Goal: Information Seeking & Learning: Learn about a topic

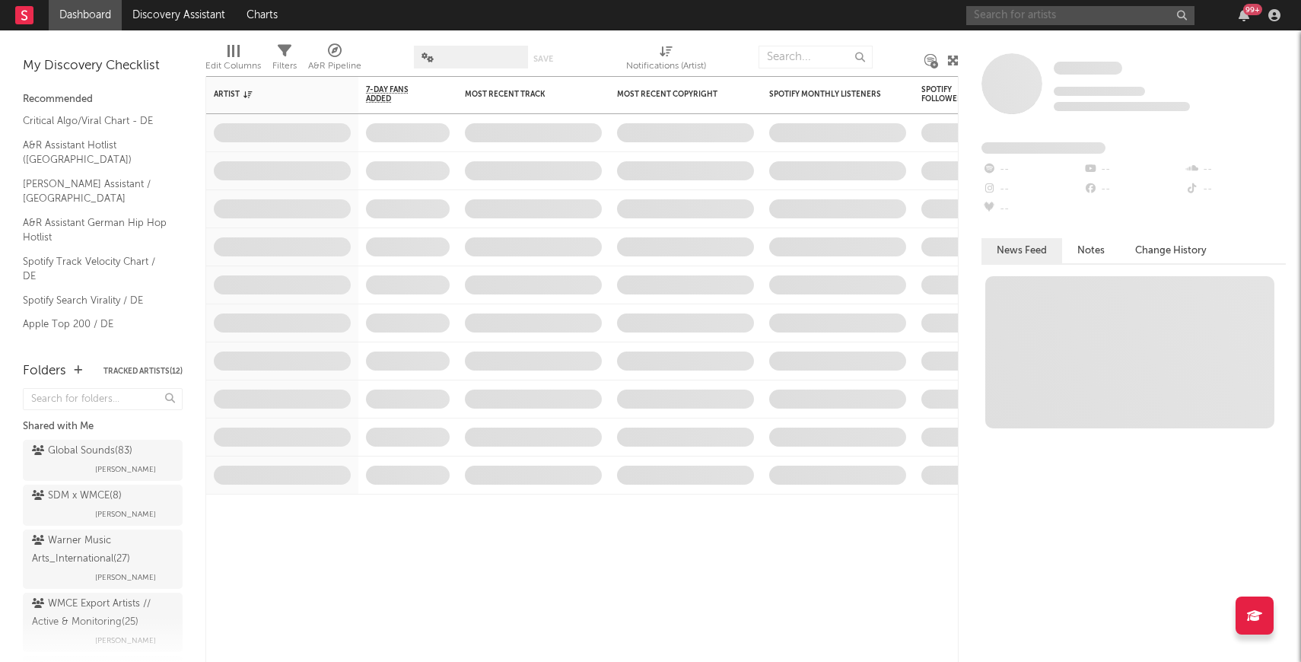
click at [989, 20] on input "text" at bounding box center [1080, 15] width 228 height 19
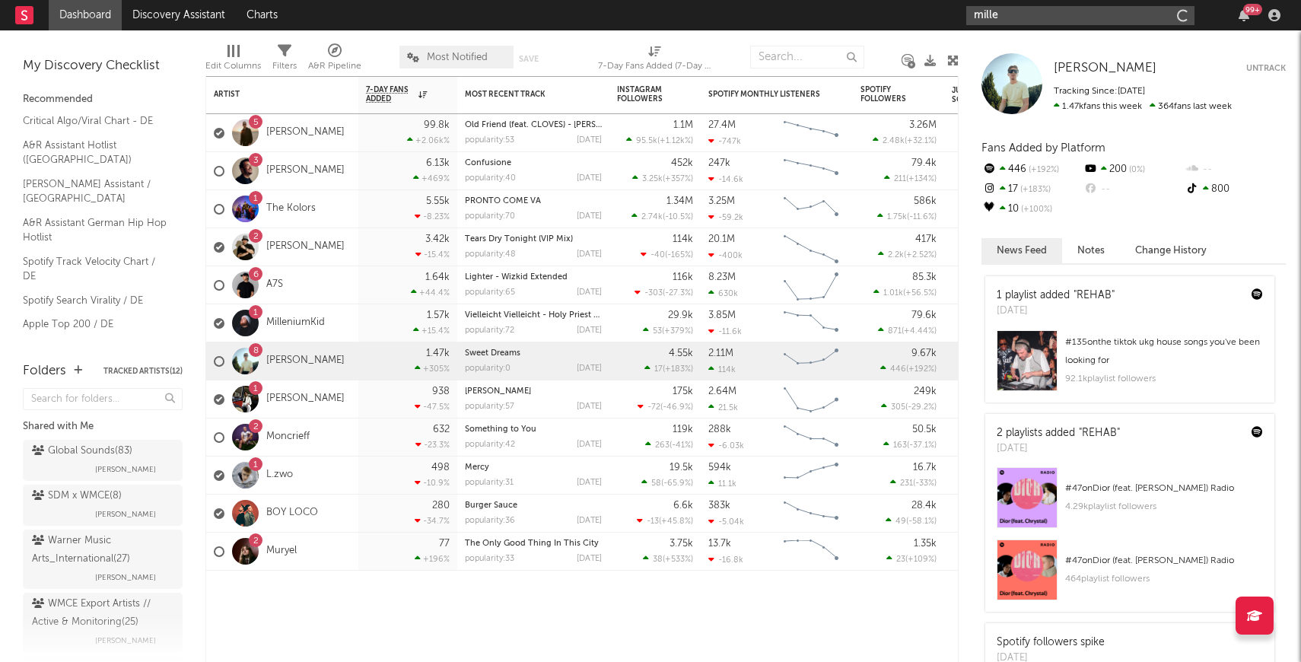
type input "millen"
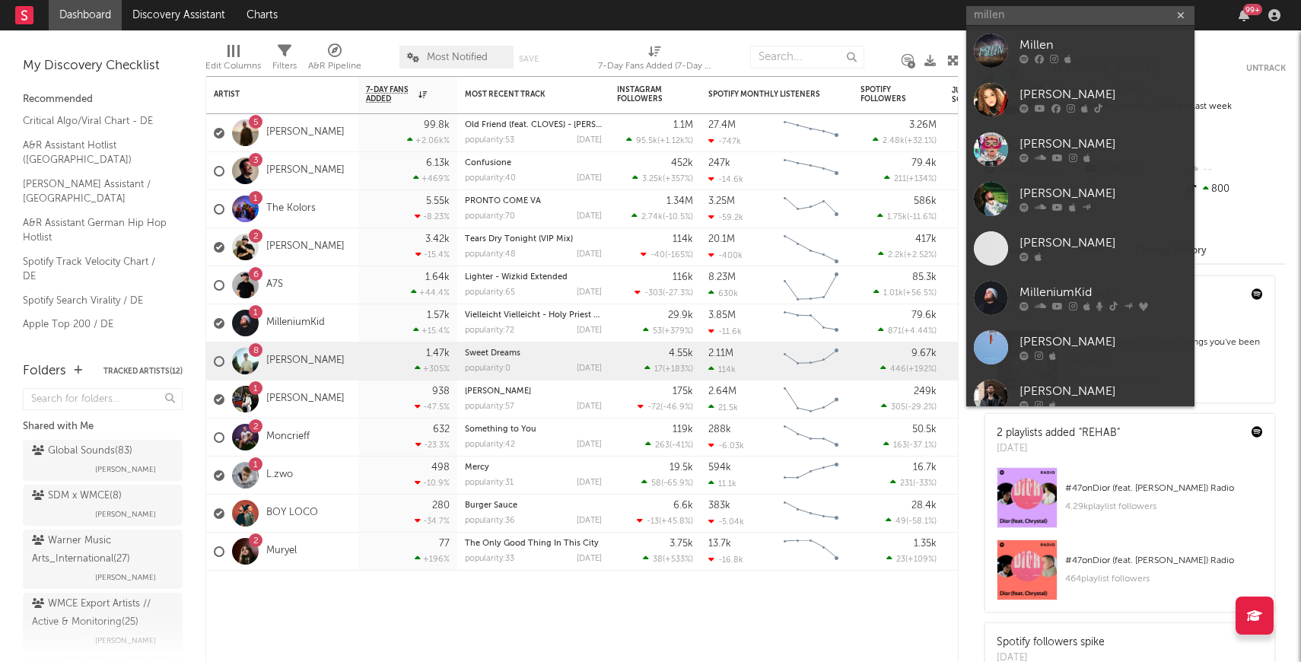
click at [991, 300] on div at bounding box center [991, 298] width 34 height 34
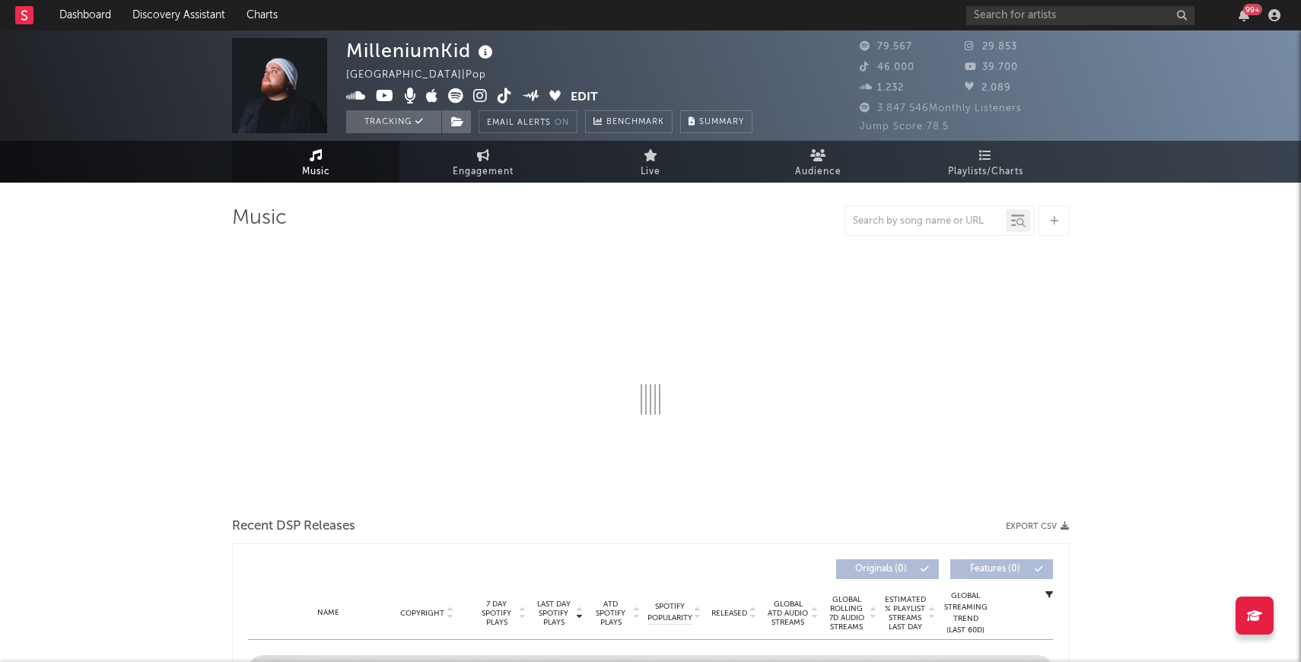
select select "6m"
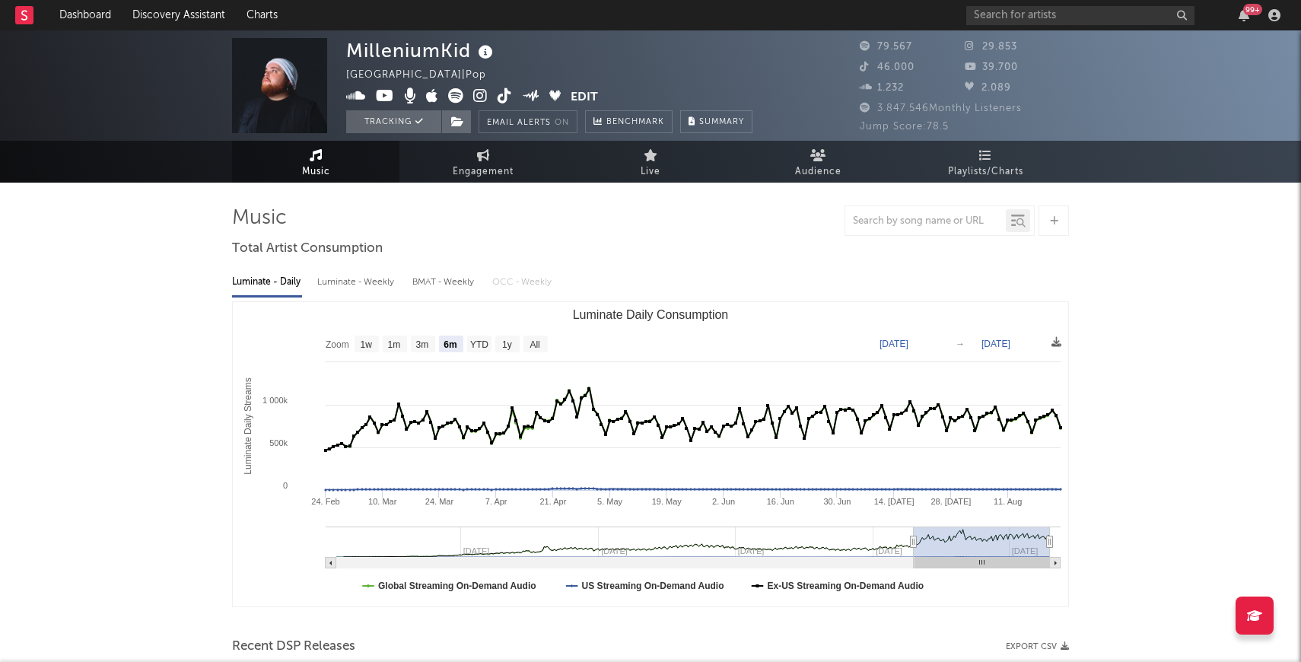
click at [985, 154] on icon at bounding box center [985, 155] width 13 height 12
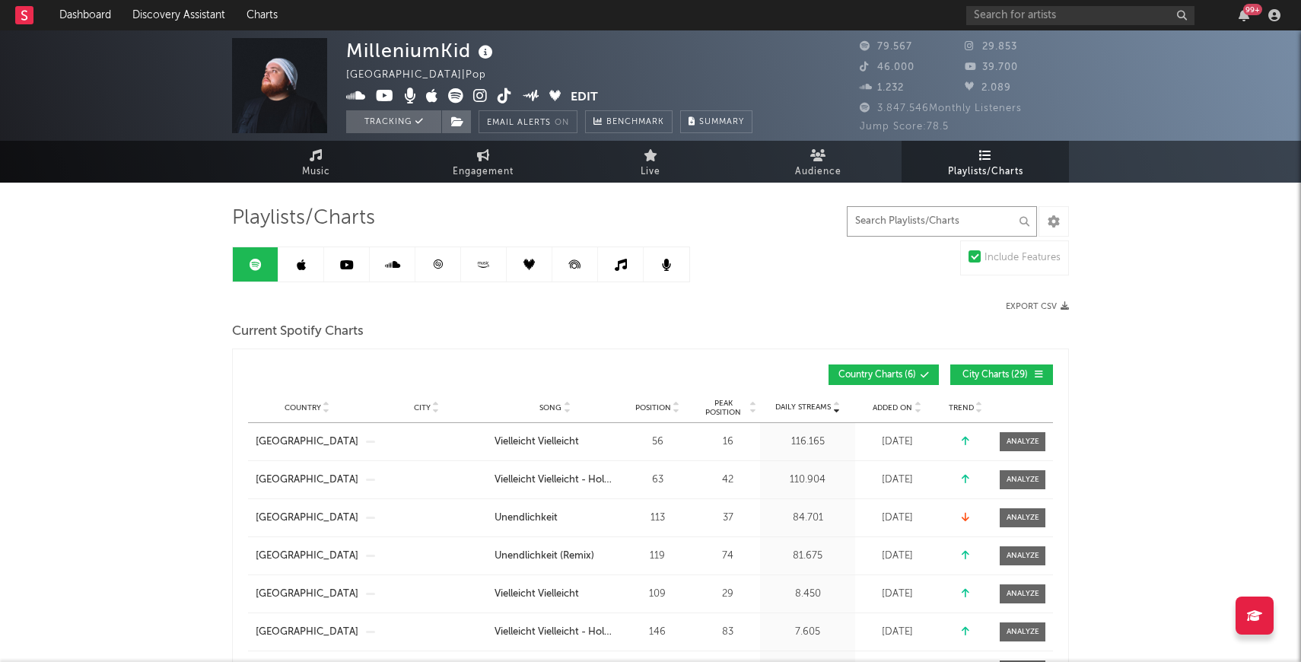
click at [880, 224] on input "text" at bounding box center [942, 221] width 190 height 30
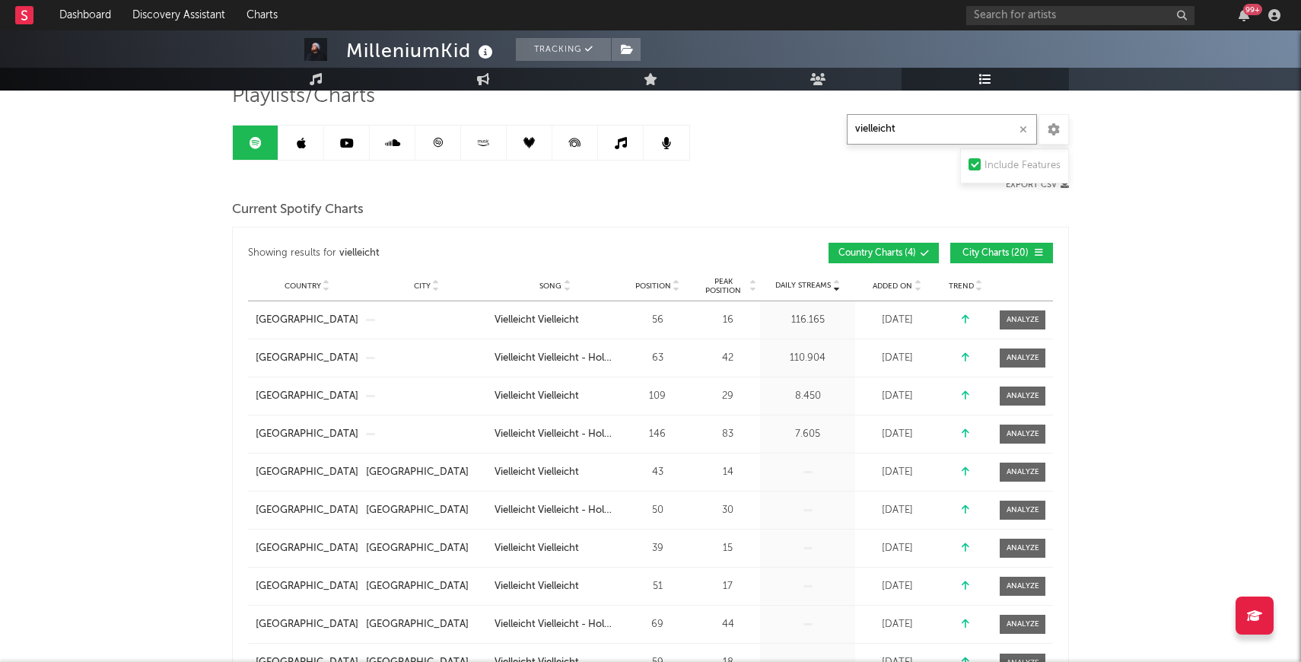
scroll to position [139, 0]
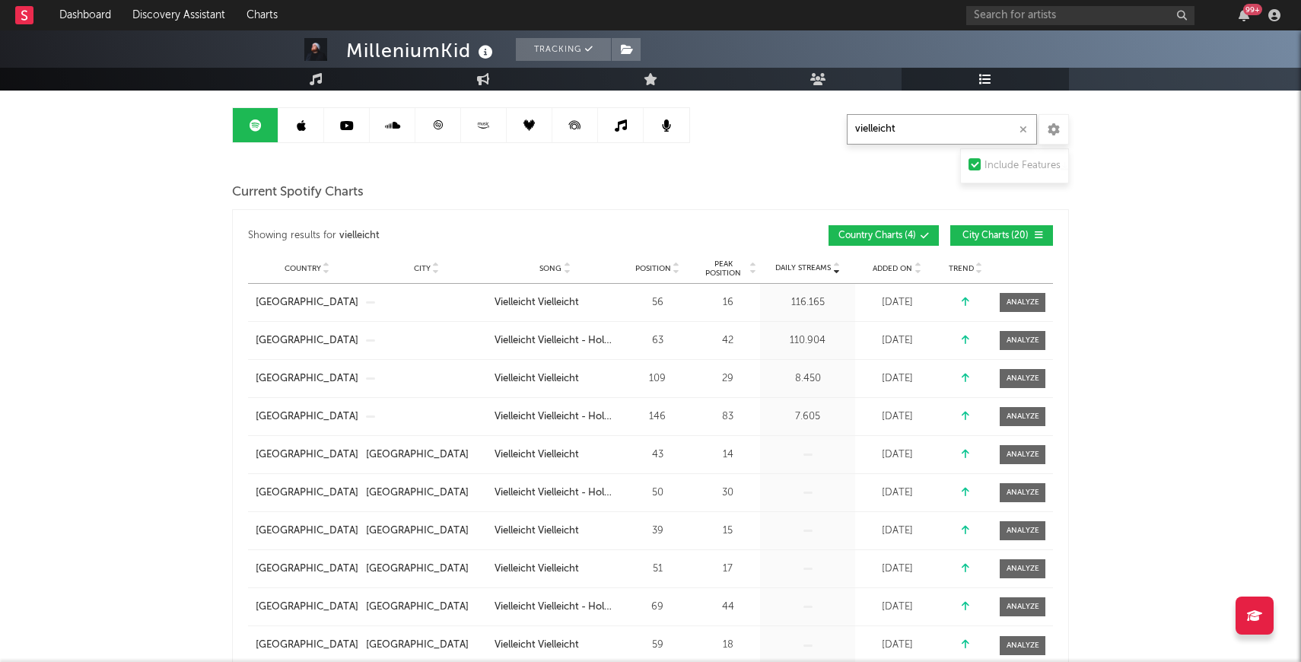
type input "vielleicht"
click at [996, 240] on button "City Charts ( 20 )" at bounding box center [1001, 235] width 103 height 21
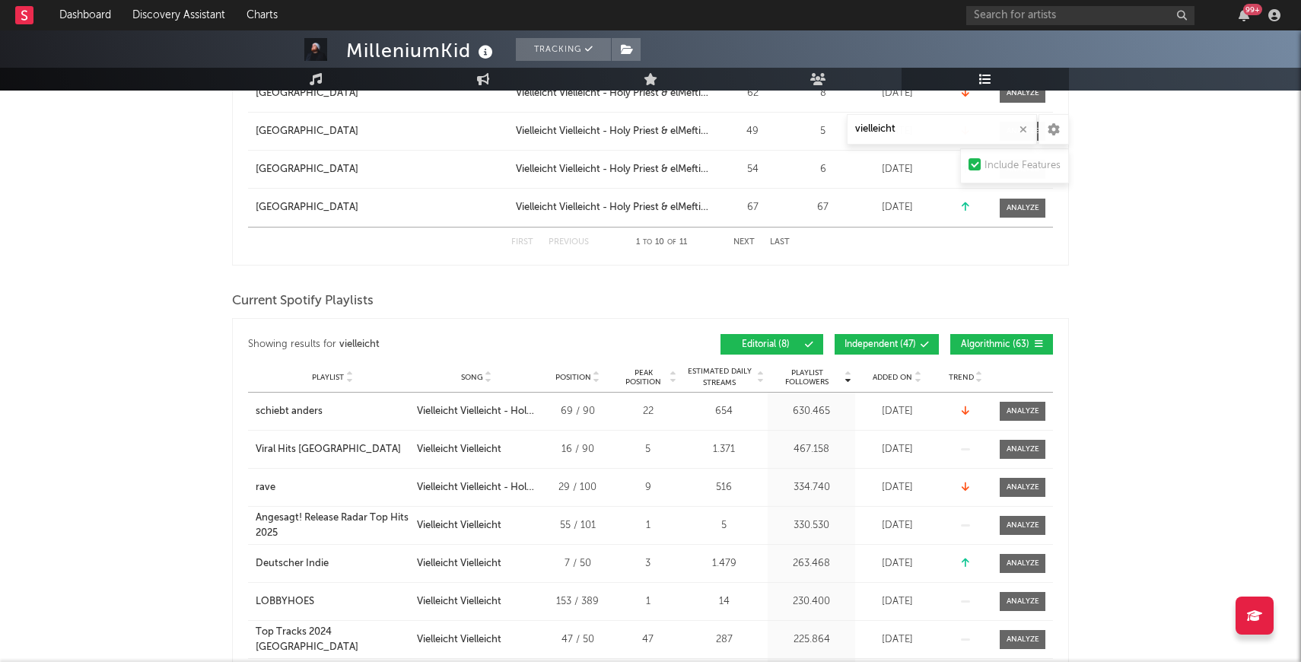
scroll to position [905, 0]
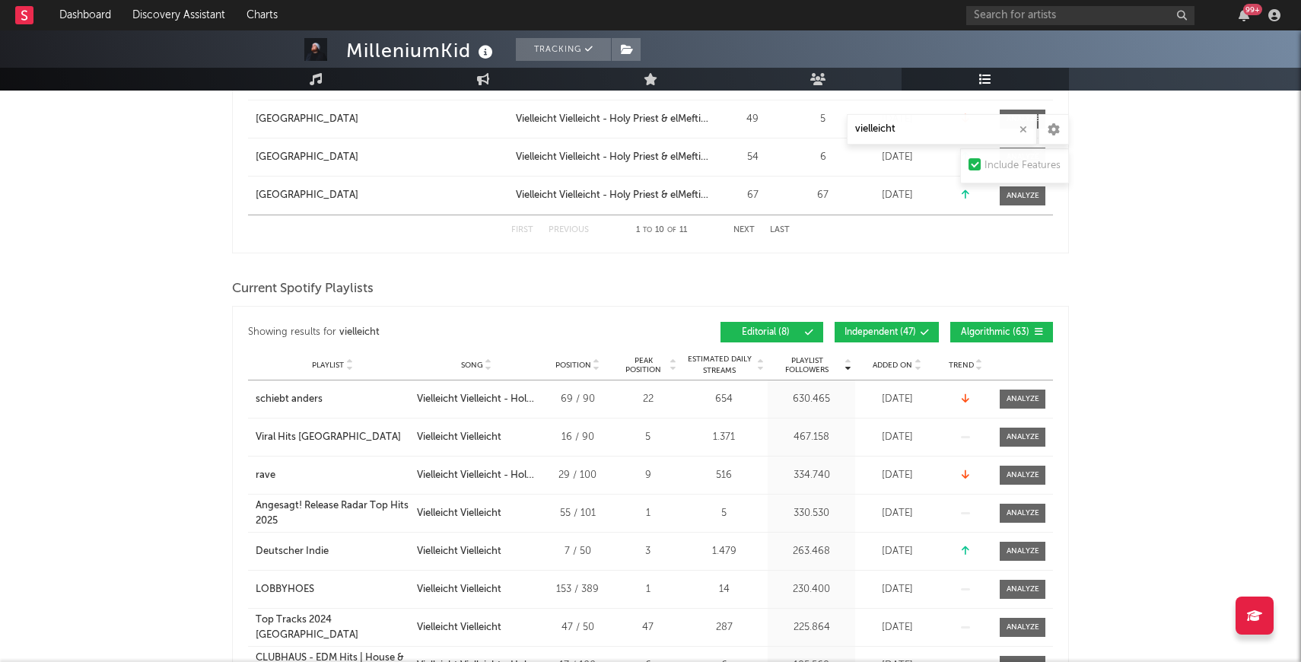
click at [886, 365] on span "Added On" at bounding box center [893, 365] width 40 height 9
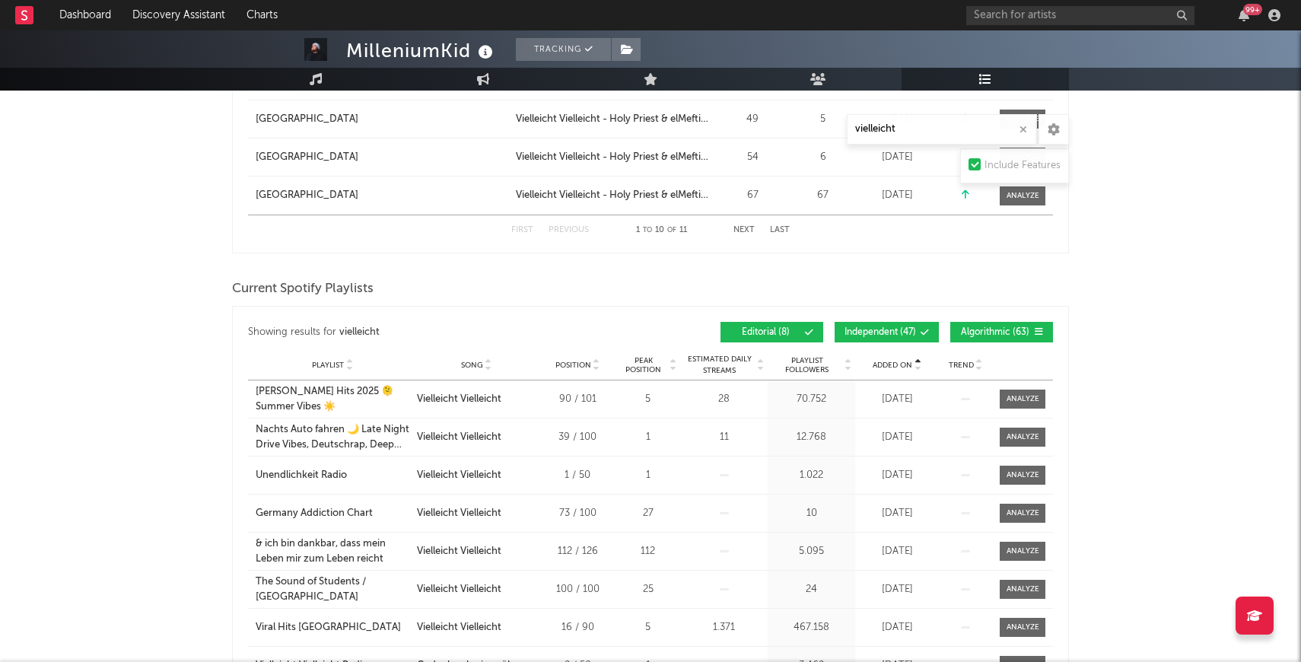
click at [890, 361] on span "Added On" at bounding box center [893, 365] width 40 height 9
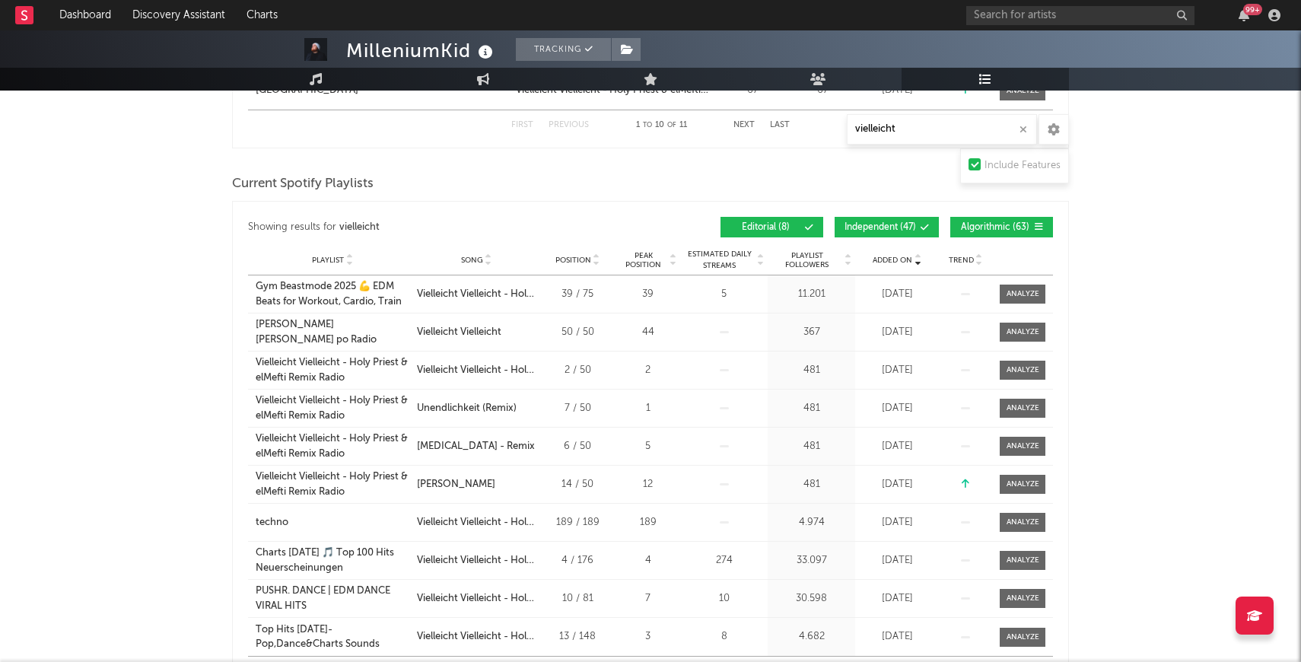
scroll to position [1017, 0]
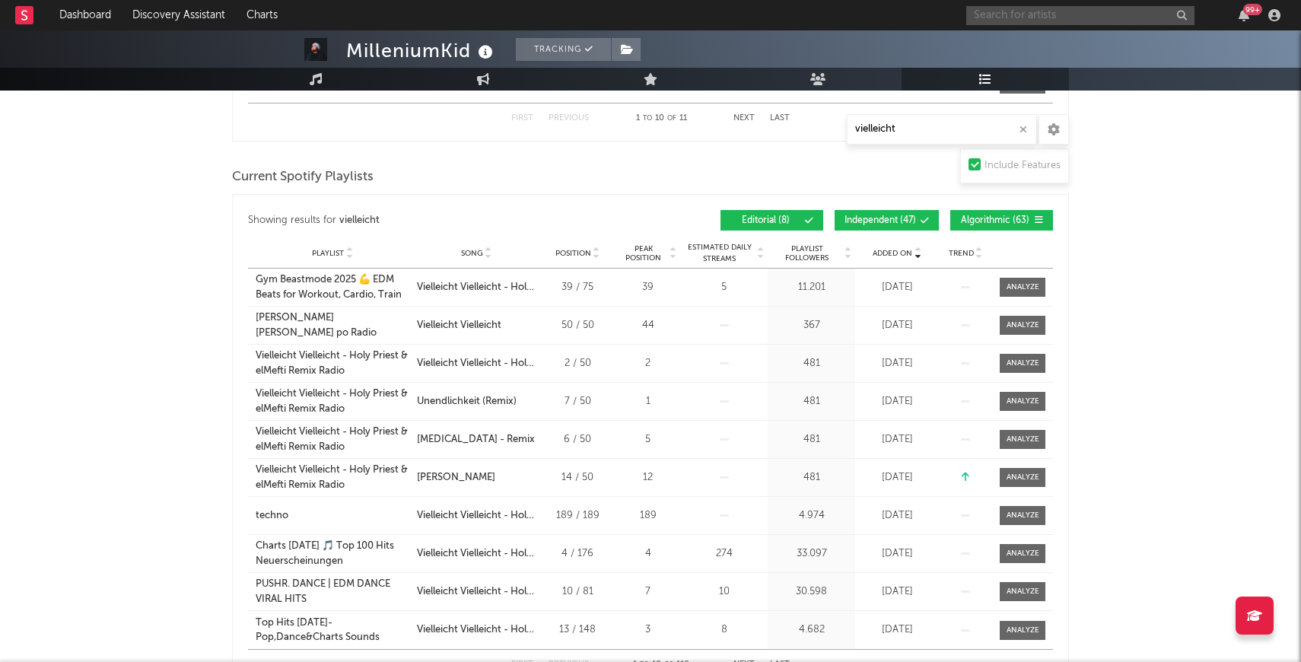
click at [1053, 14] on input "text" at bounding box center [1080, 15] width 228 height 19
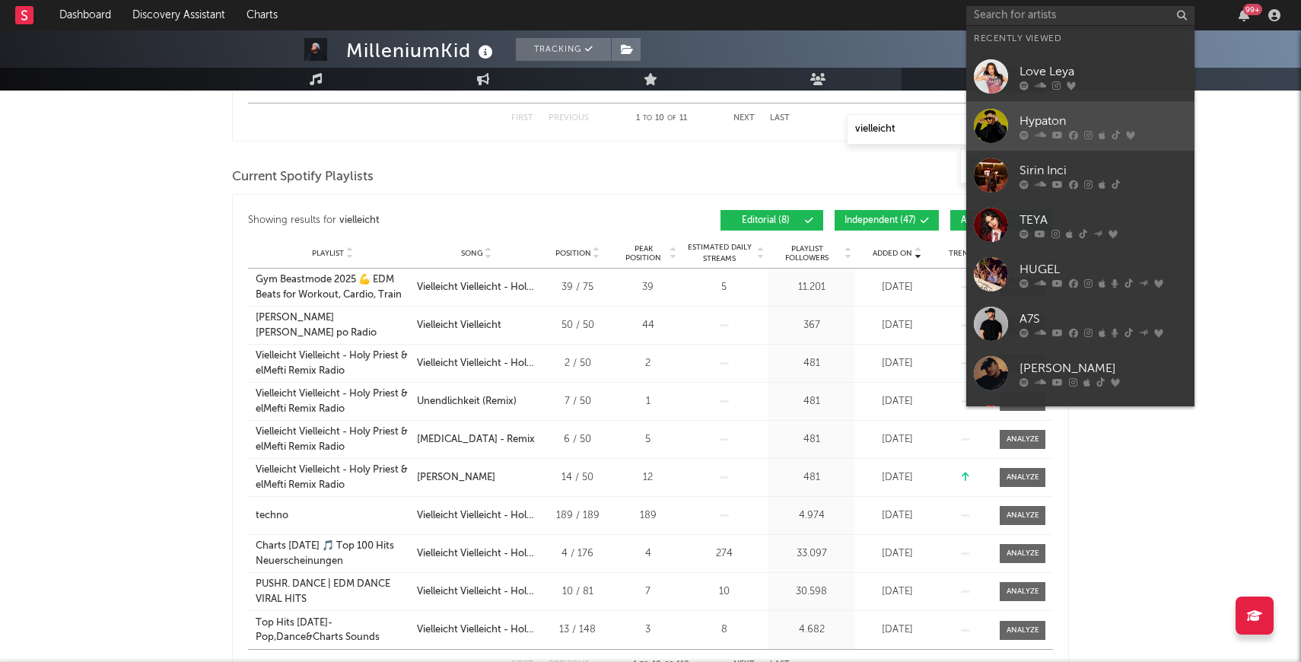
click at [988, 135] on div at bounding box center [991, 126] width 34 height 34
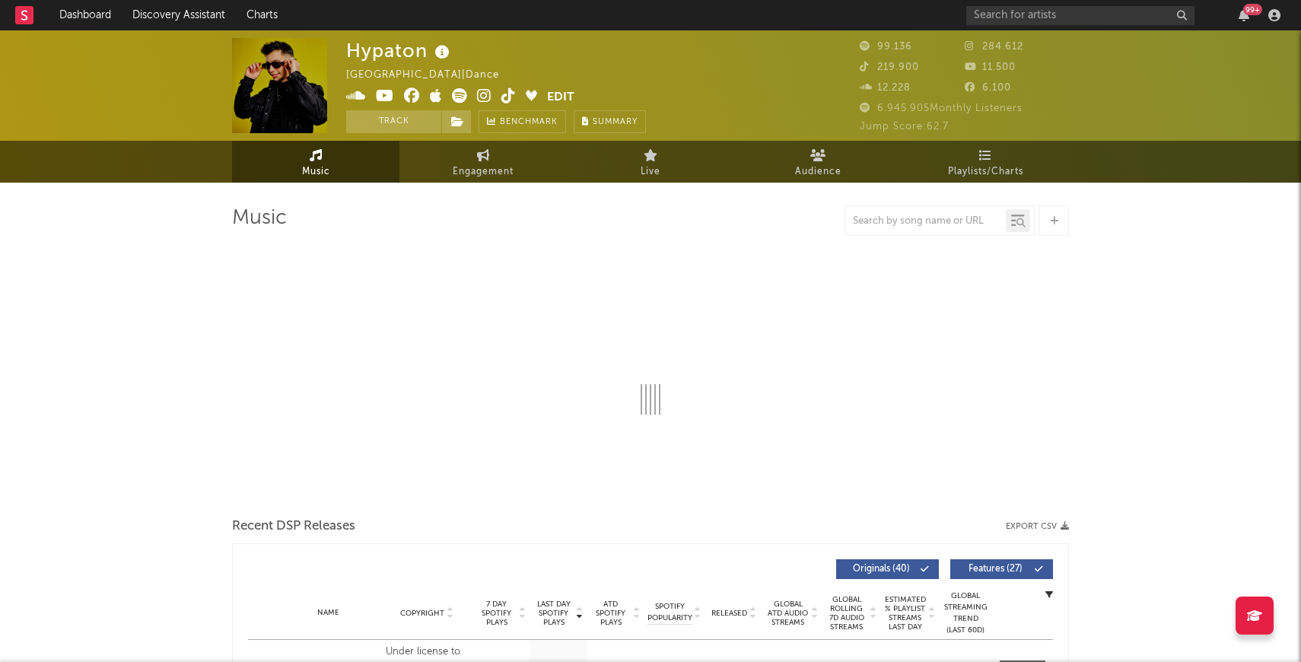
select select "6m"
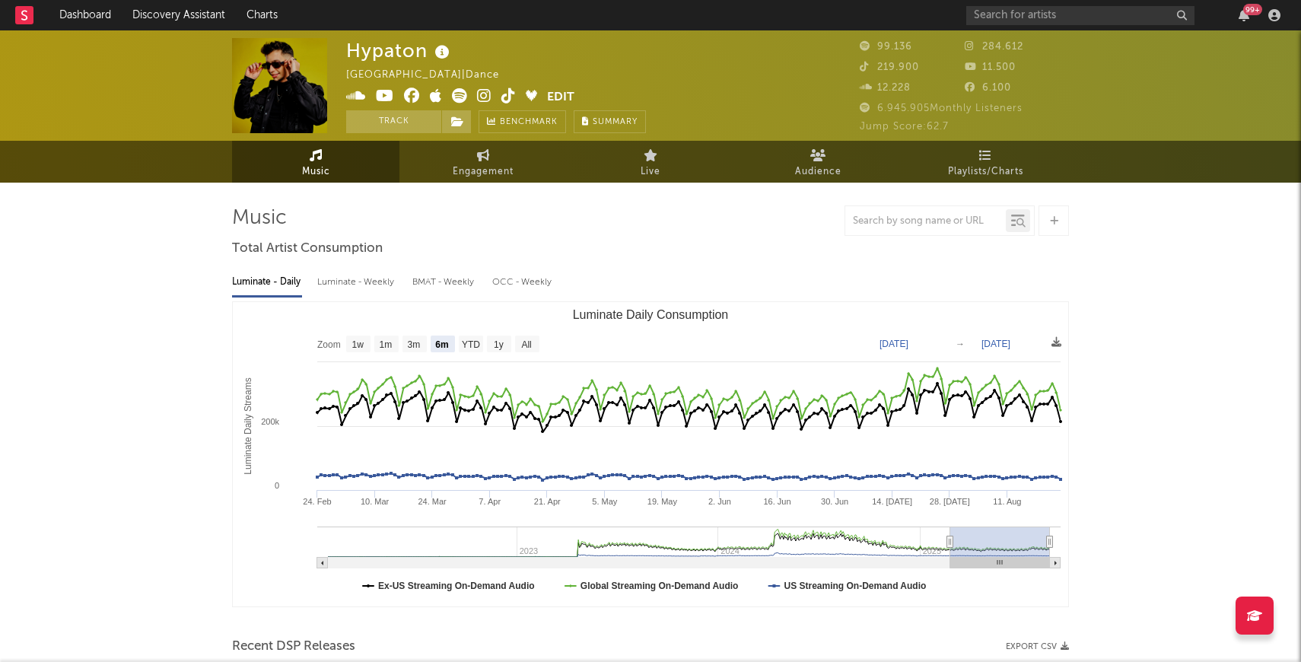
select select "6m"
click at [975, 178] on span "Playlists/Charts" at bounding box center [985, 172] width 75 height 18
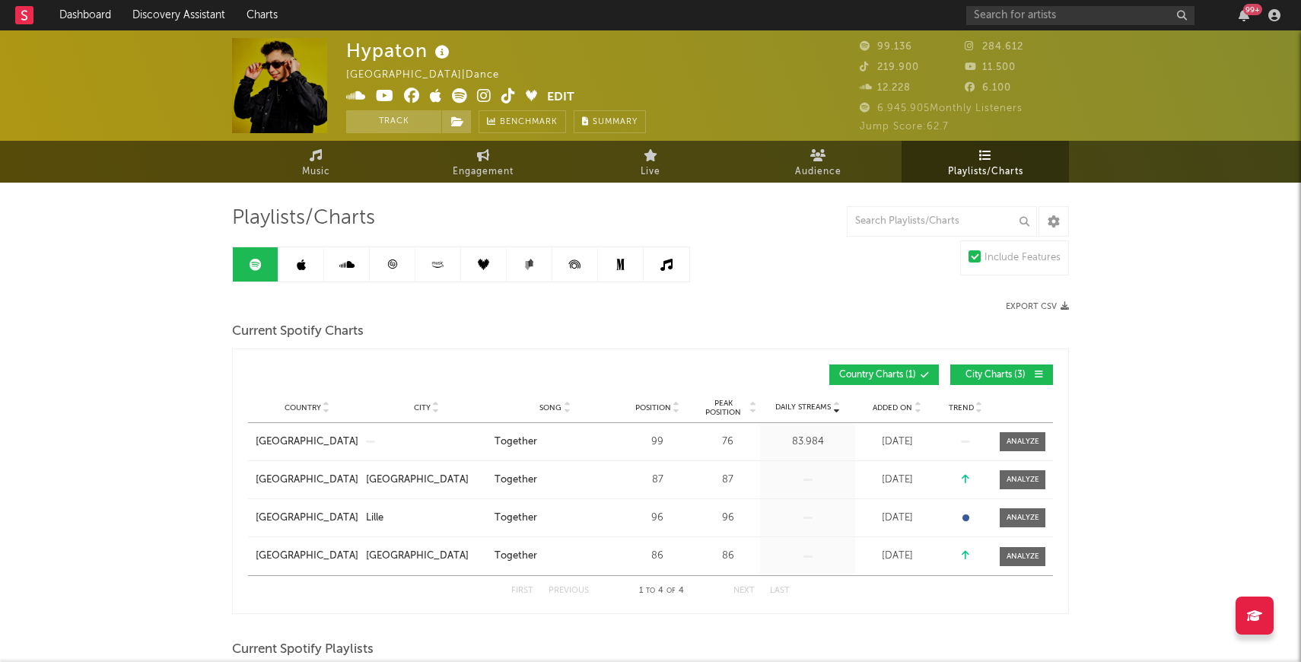
click at [395, 271] on link at bounding box center [393, 264] width 46 height 34
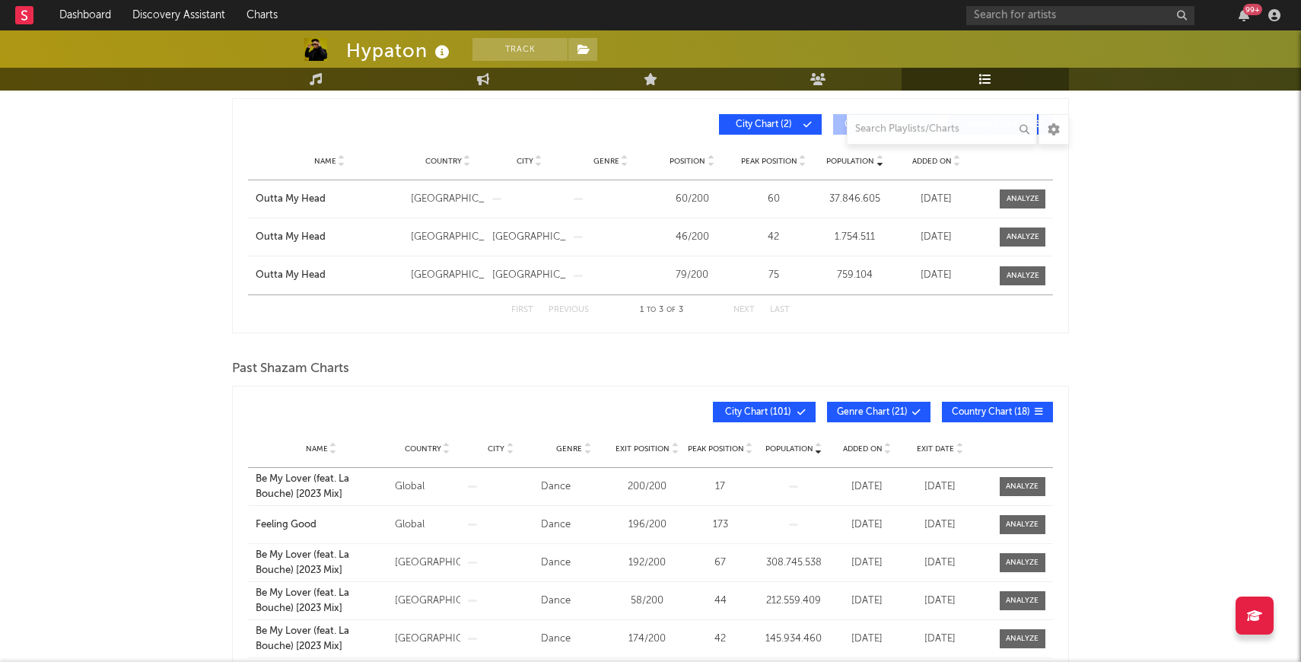
scroll to position [246, 0]
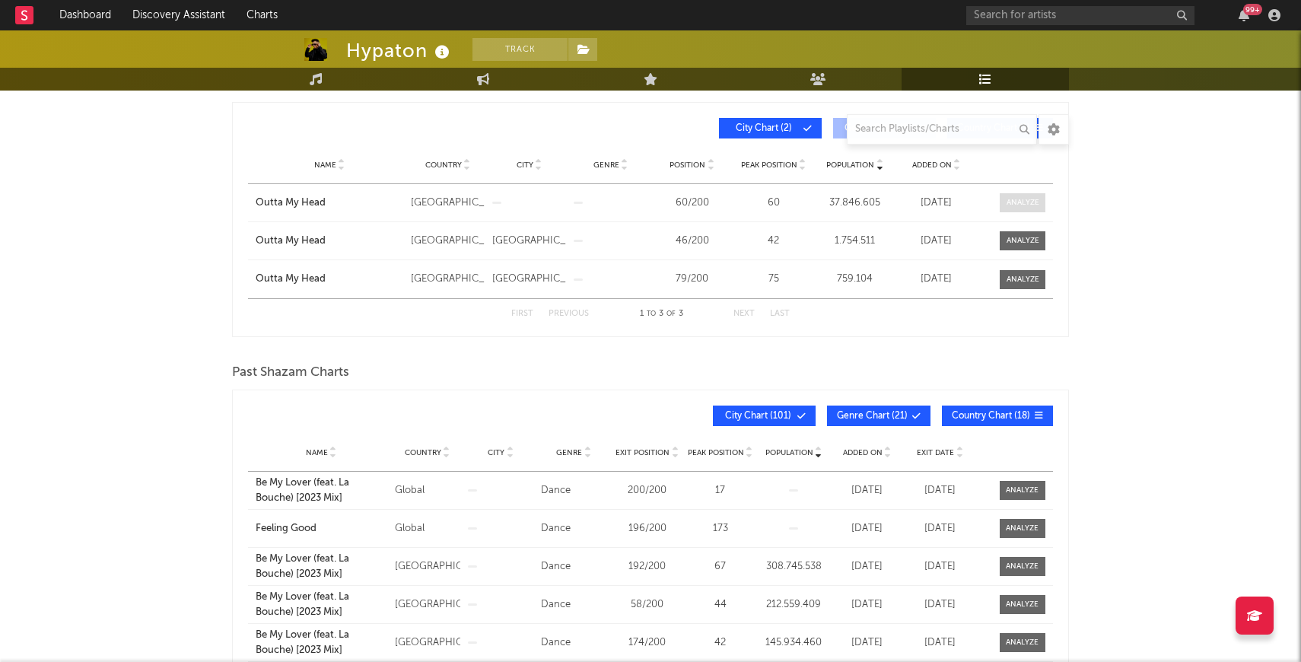
click at [1016, 202] on div at bounding box center [1023, 202] width 33 height 11
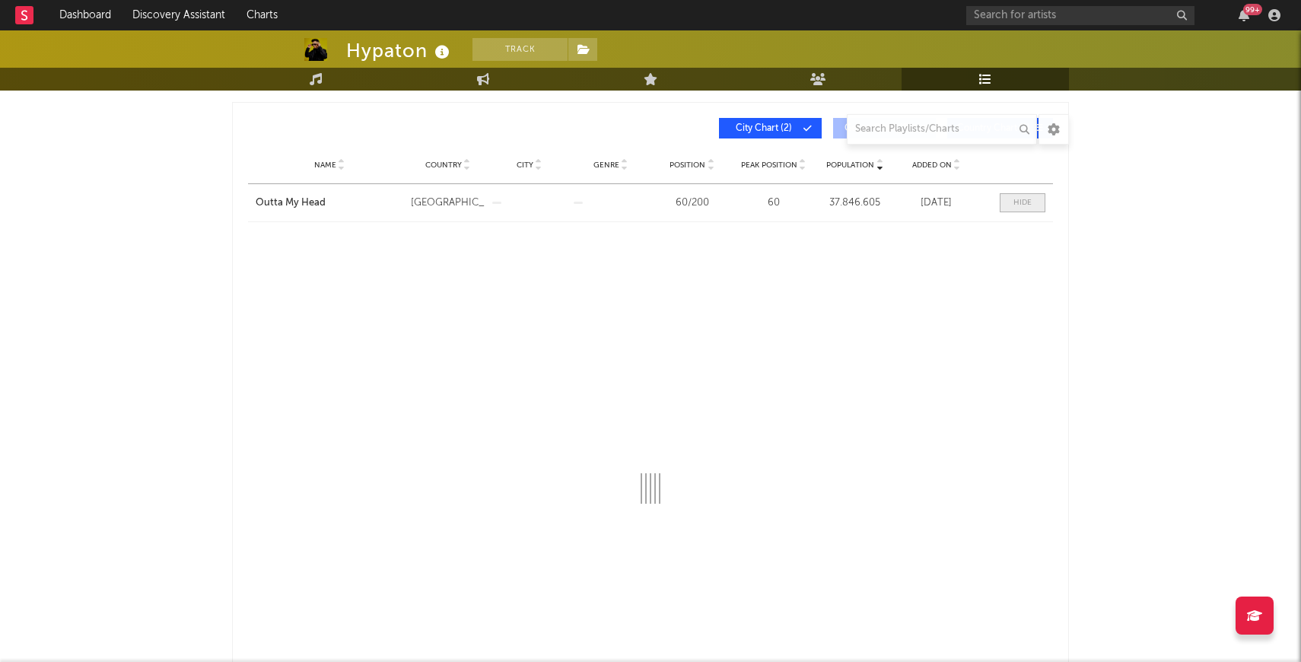
select select "All"
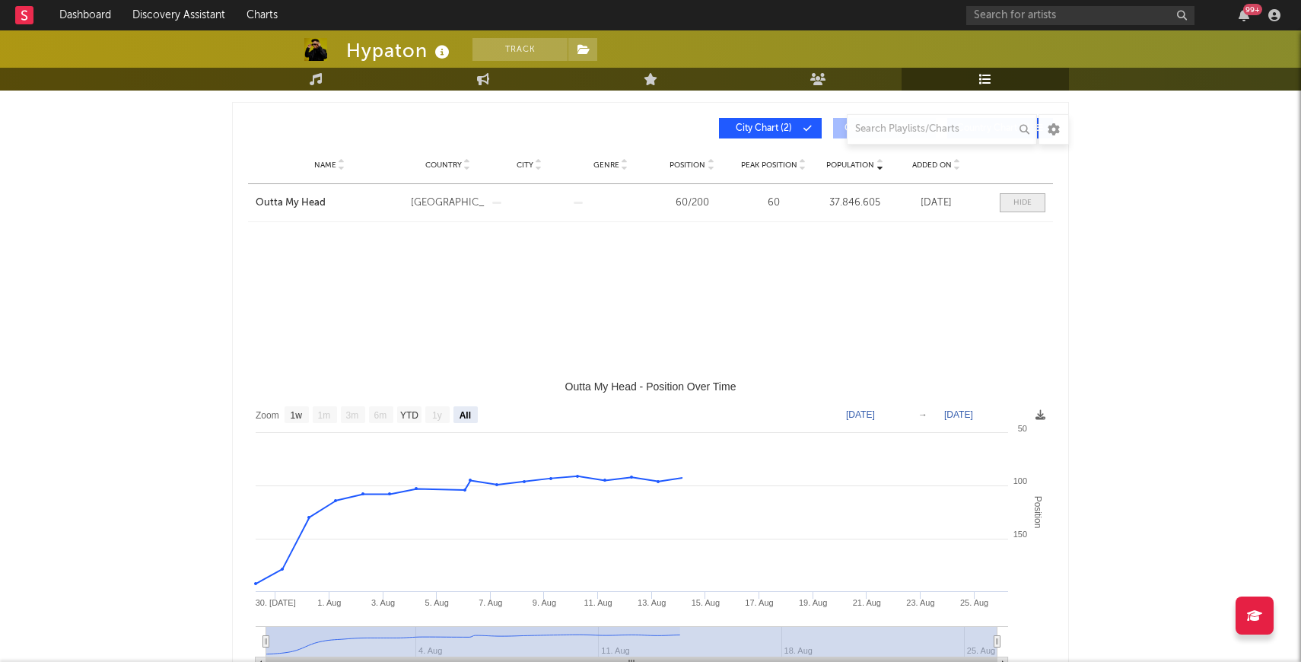
select select "1w"
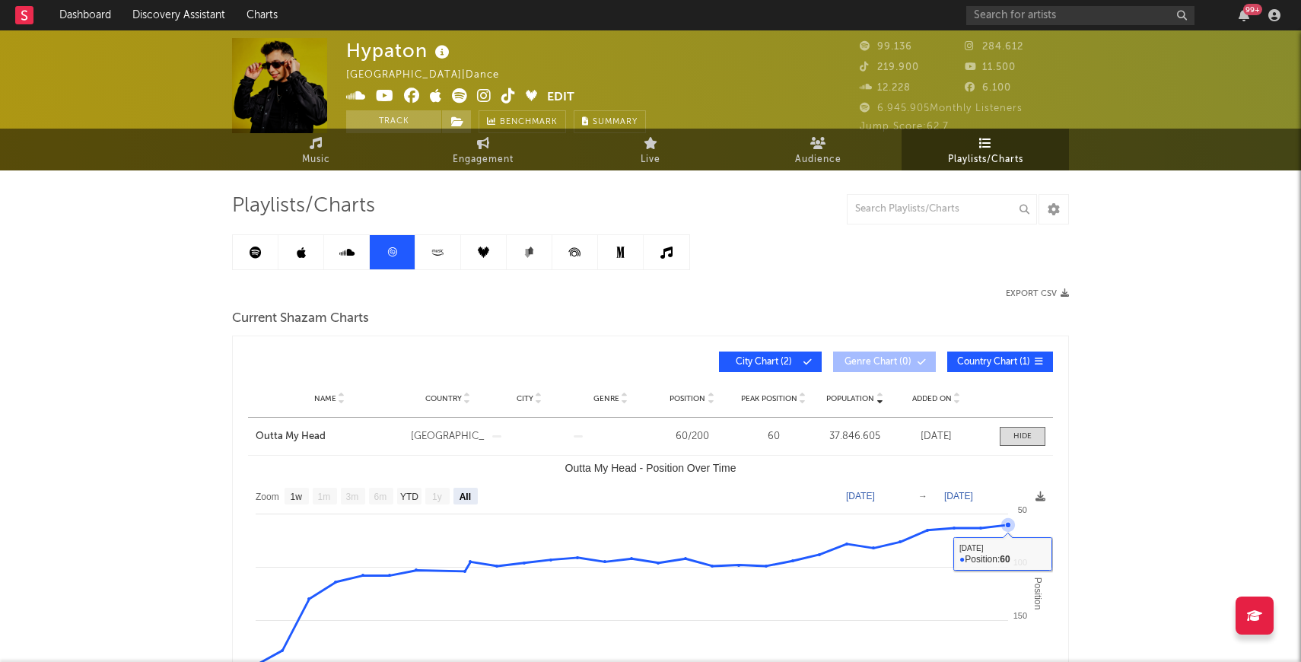
scroll to position [0, 0]
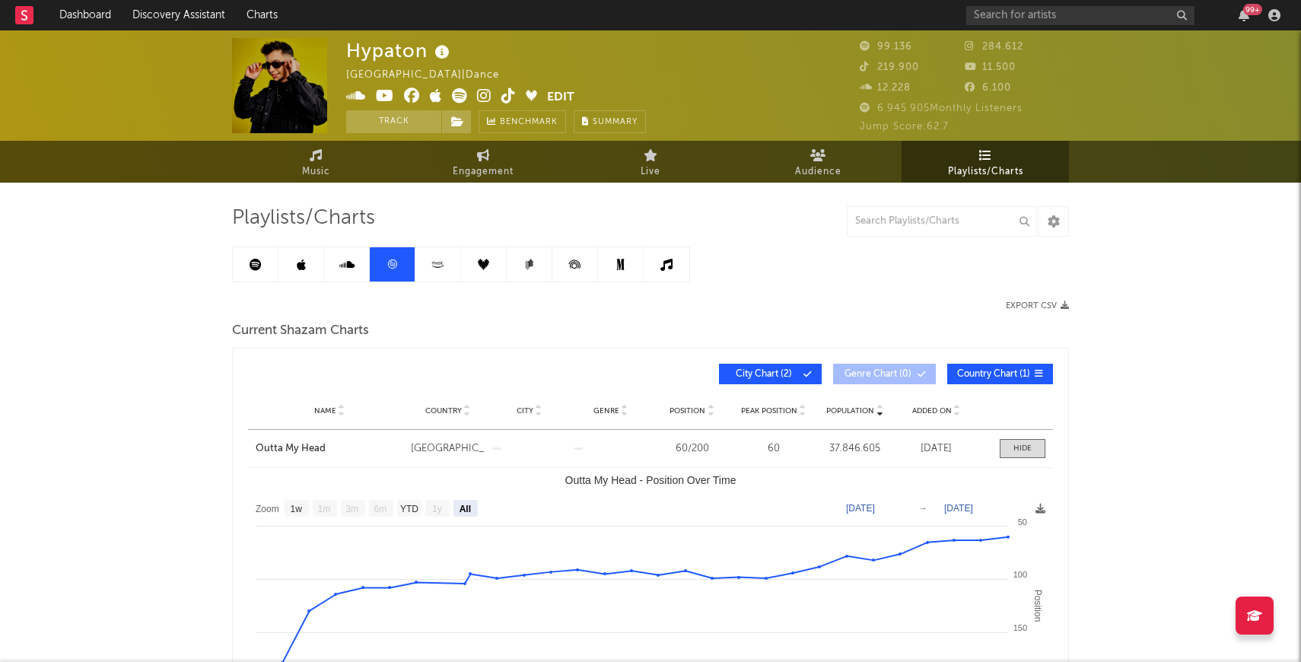
click at [256, 270] on icon at bounding box center [256, 265] width 12 height 12
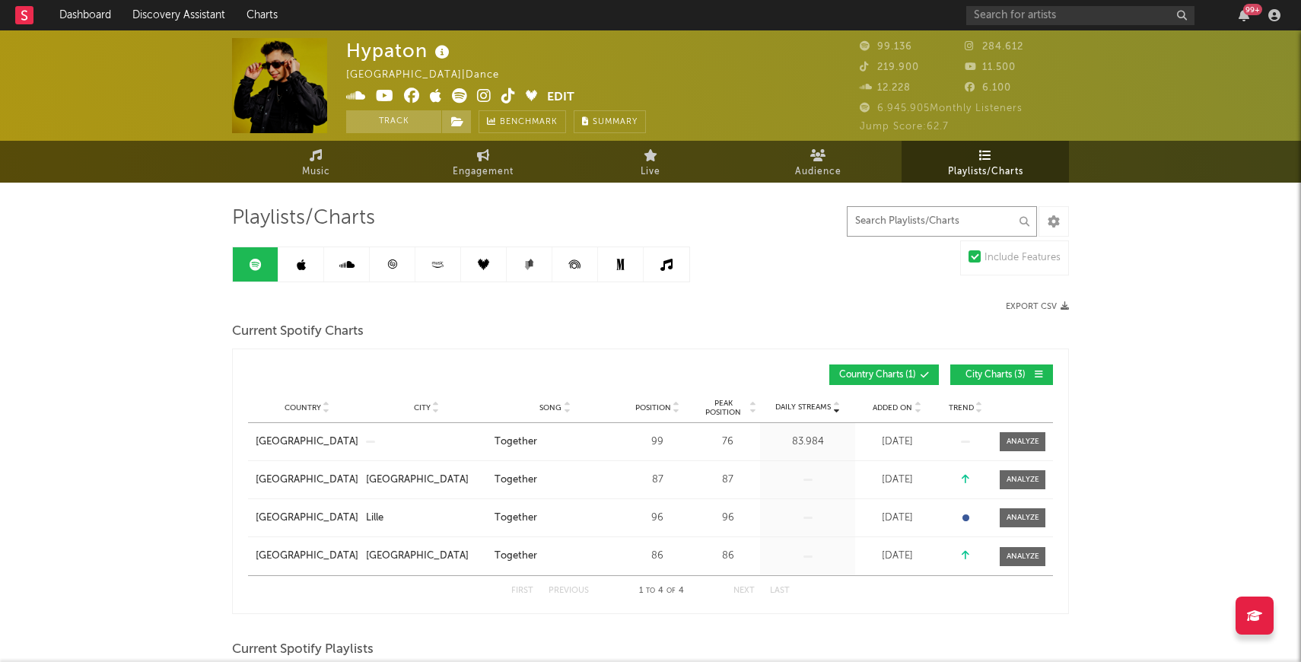
click at [898, 222] on input "text" at bounding box center [942, 221] width 190 height 30
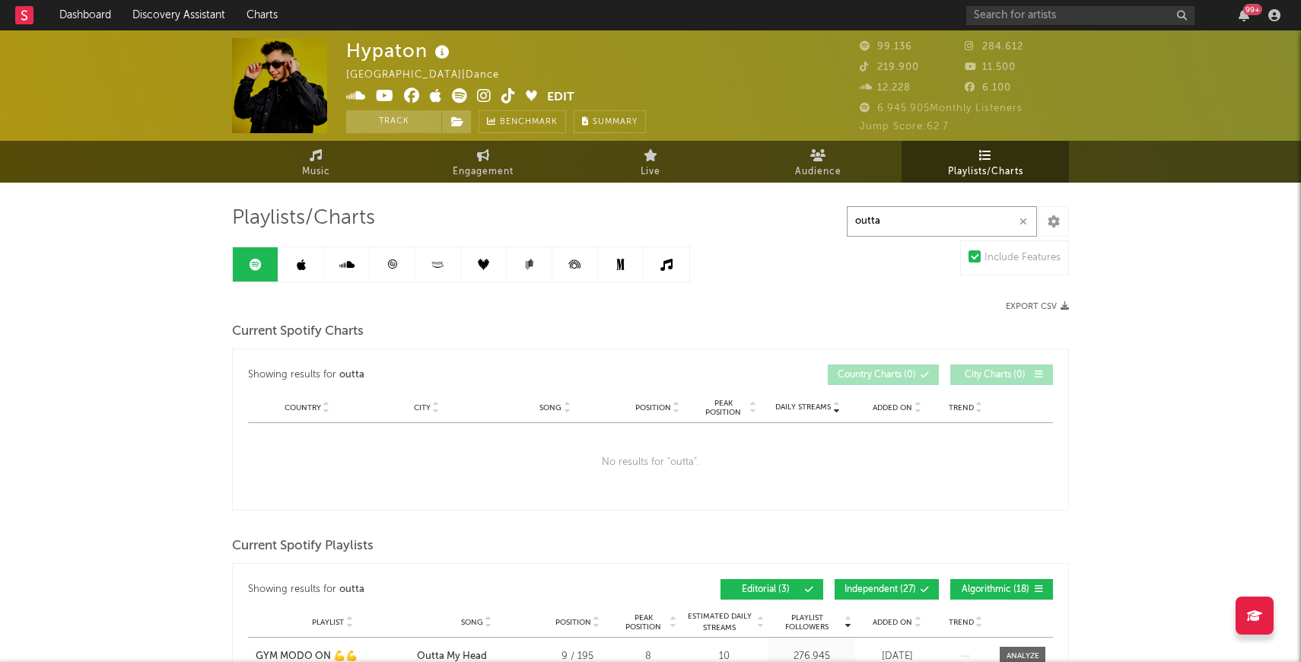
type input "outta"
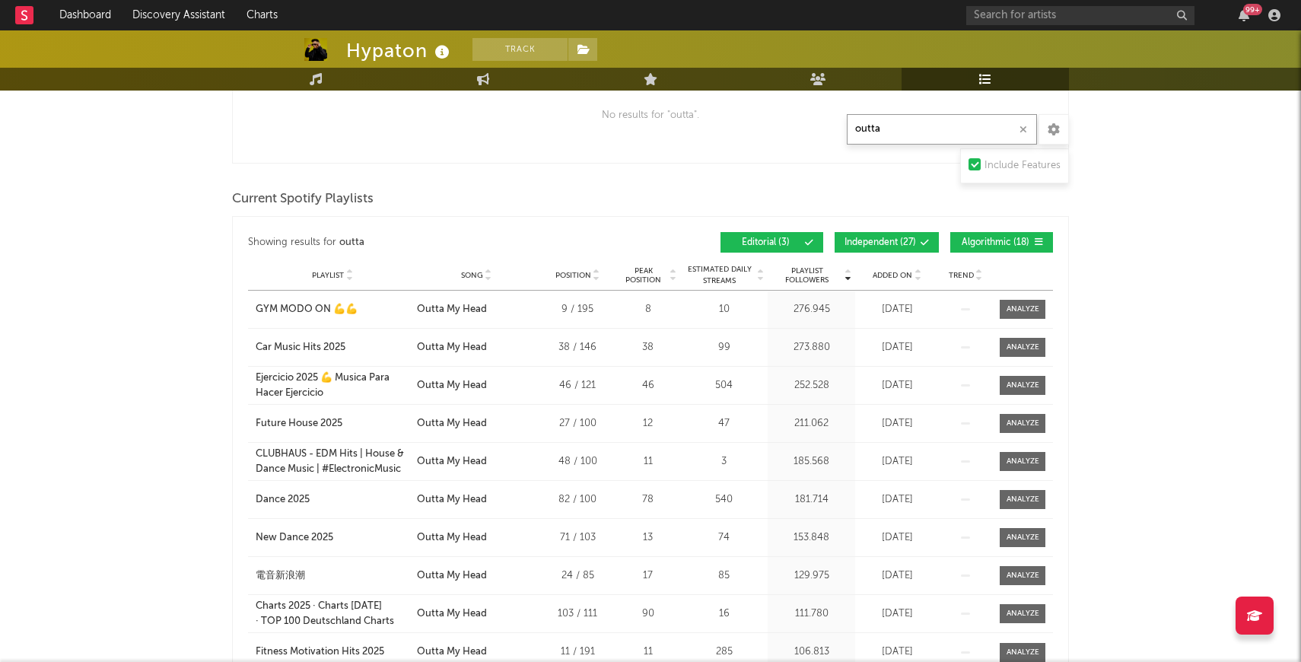
scroll to position [348, 0]
